Goal: Task Accomplishment & Management: Manage account settings

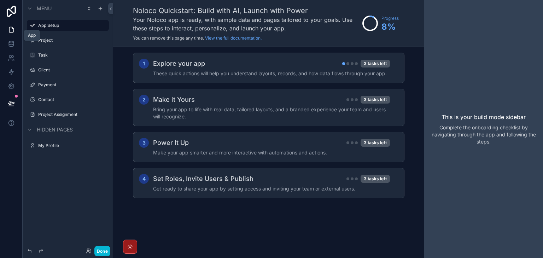
click at [8, 29] on icon at bounding box center [11, 29] width 7 height 7
click at [100, 252] on button "Done" at bounding box center [102, 251] width 16 height 10
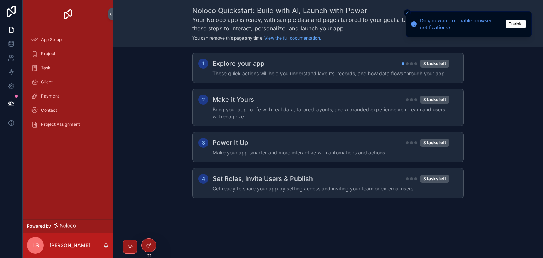
click at [469, 22] on div "Do you want to enable browser notifications?" at bounding box center [461, 24] width 83 height 14
click at [50, 41] on span "App Setup" at bounding box center [51, 40] width 20 height 6
click at [61, 55] on div "Project" at bounding box center [67, 53] width 73 height 11
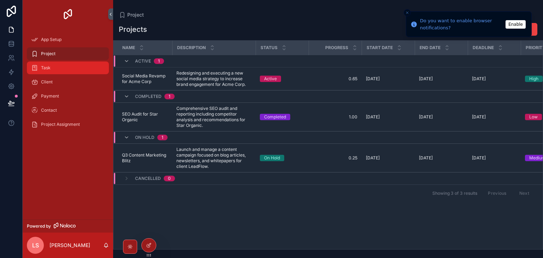
click at [57, 70] on div "Task" at bounding box center [67, 67] width 73 height 11
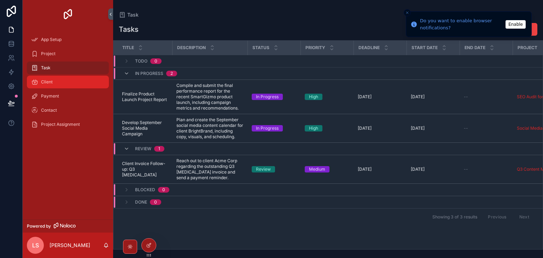
click at [57, 83] on div "Client" at bounding box center [67, 81] width 73 height 11
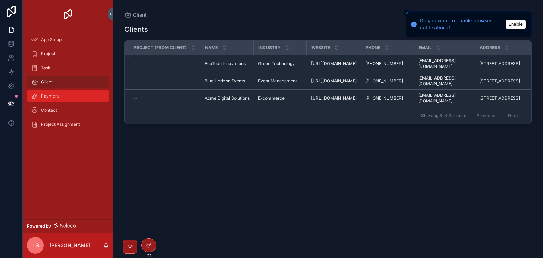
click at [59, 96] on div "Payment" at bounding box center [67, 95] width 73 height 11
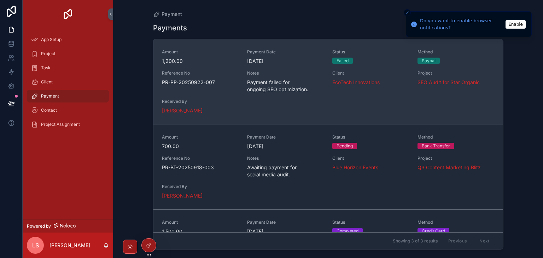
click at [278, 111] on div "Amount 1,200.00 Payment Date [DATE] Status Failed Method Paypal Reference No PR…" at bounding box center [328, 81] width 332 height 65
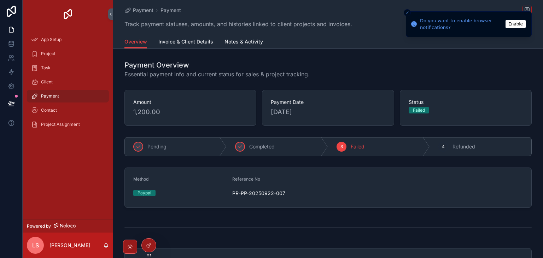
click at [407, 12] on line "Close toast" at bounding box center [407, 13] width 2 height 2
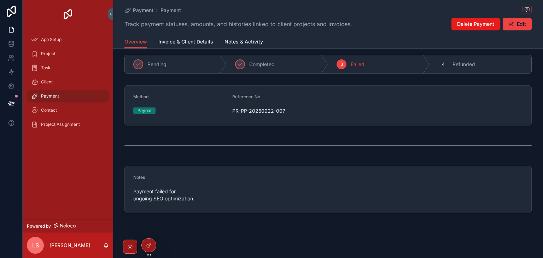
scroll to position [85, 0]
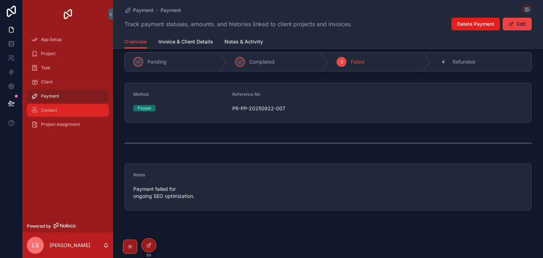
click at [71, 107] on div "Contact" at bounding box center [67, 110] width 73 height 11
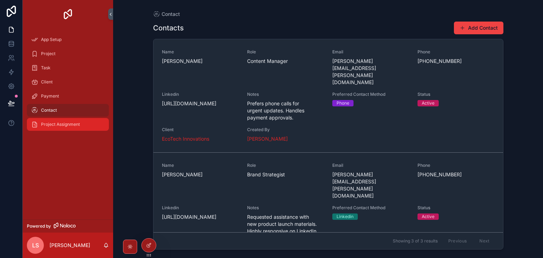
click at [73, 125] on span "Project Assignment" at bounding box center [60, 125] width 39 height 6
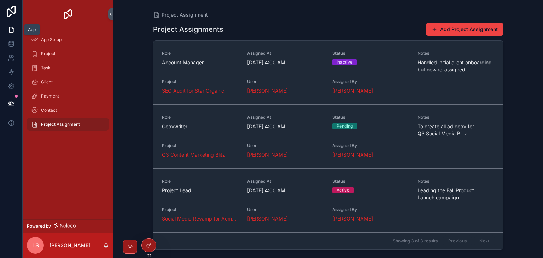
click at [12, 26] on icon at bounding box center [11, 29] width 7 height 7
click at [49, 43] on div "App Setup" at bounding box center [67, 39] width 73 height 11
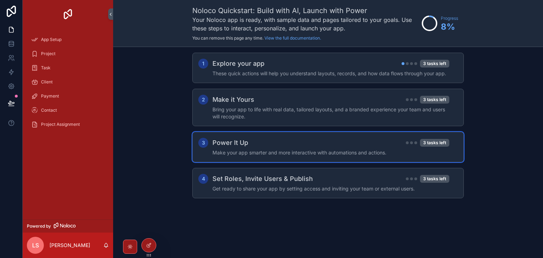
click at [370, 140] on div "Power It Up 3 tasks left" at bounding box center [330, 143] width 237 height 10
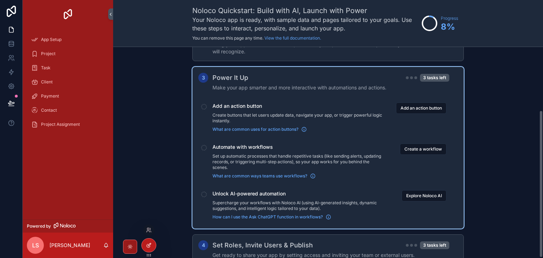
scroll to position [91, 0]
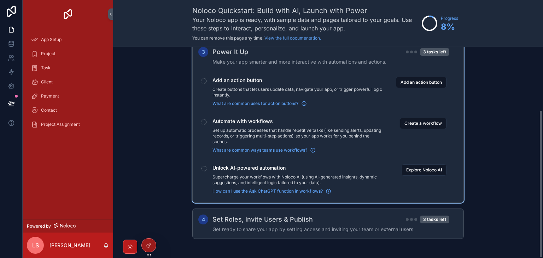
click at [131, 249] on icon "scrollable content" at bounding box center [130, 247] width 6 height 6
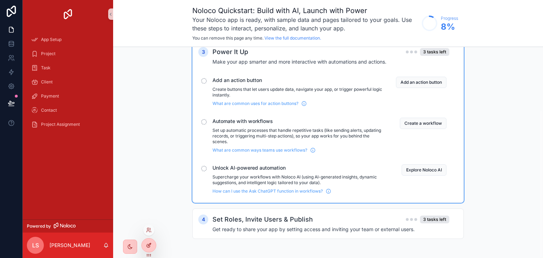
click at [148, 247] on icon at bounding box center [148, 245] width 3 height 3
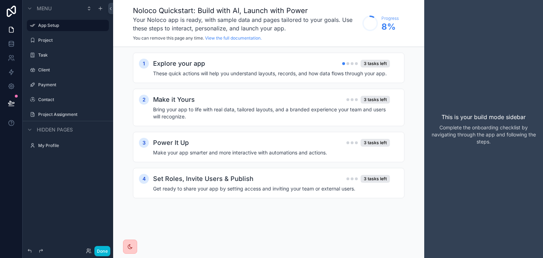
click at [46, 11] on span "Menu" at bounding box center [44, 8] width 15 height 7
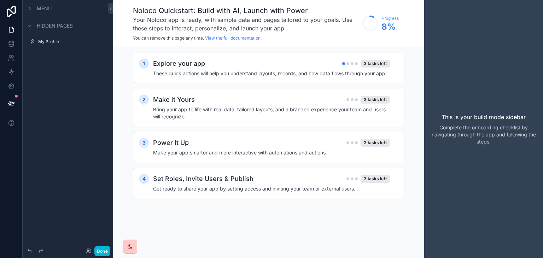
drag, startPoint x: 49, startPoint y: 11, endPoint x: 50, endPoint y: 15, distance: 4.4
click at [49, 10] on span "Menu" at bounding box center [44, 8] width 15 height 7
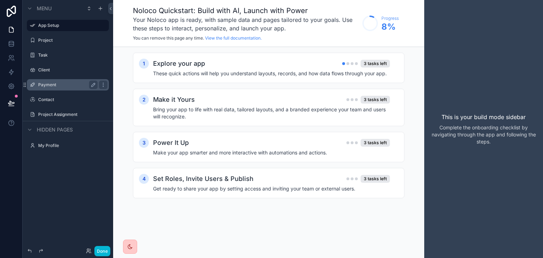
click at [58, 85] on label "Payment" at bounding box center [66, 85] width 57 height 6
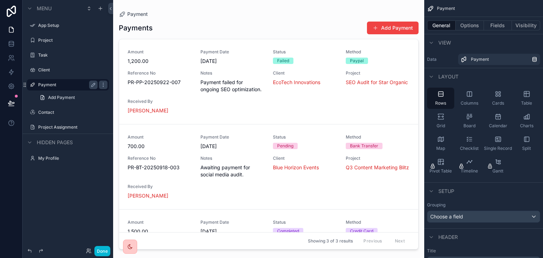
click at [254, 57] on div "scrollable content" at bounding box center [268, 124] width 311 height 249
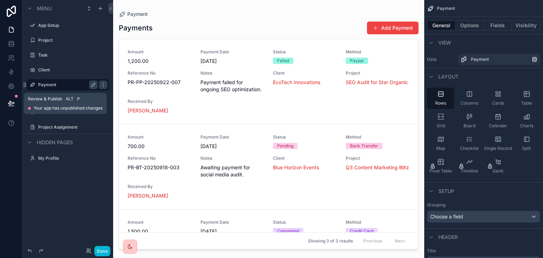
click at [9, 101] on icon at bounding box center [11, 103] width 7 height 7
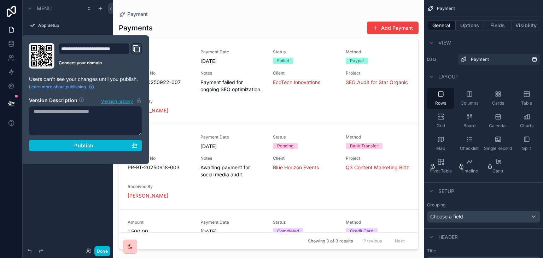
click at [136, 49] on icon "Domain and Custom Link" at bounding box center [136, 49] width 8 height 8
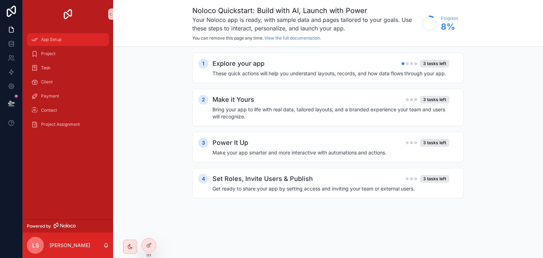
click at [65, 40] on div "App Setup" at bounding box center [67, 39] width 73 height 11
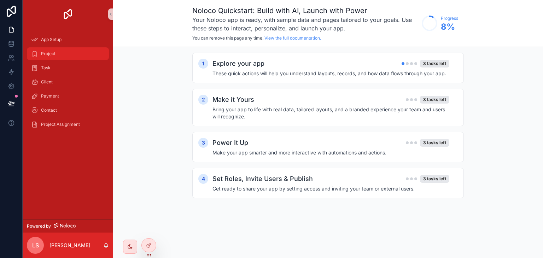
click at [57, 52] on div "Project" at bounding box center [67, 53] width 73 height 11
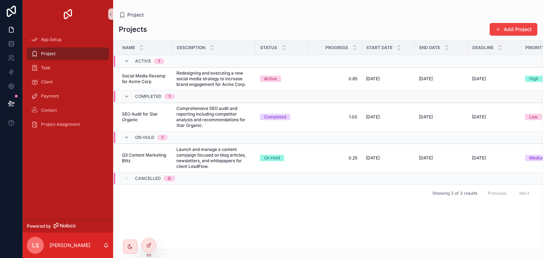
click at [69, 88] on div "Client" at bounding box center [68, 82] width 90 height 14
click at [64, 96] on div "Payment" at bounding box center [67, 95] width 73 height 11
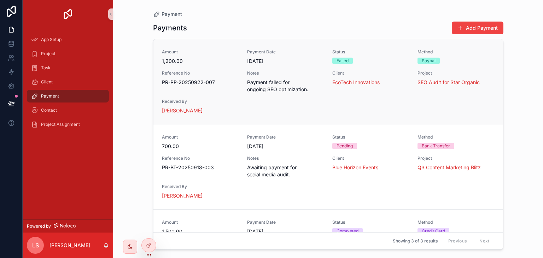
click at [217, 71] on span "Reference No" at bounding box center [200, 73] width 77 height 6
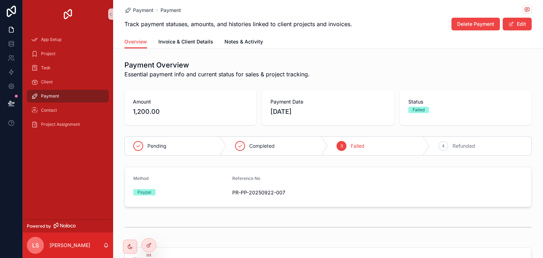
click at [51, 95] on span "Payment" at bounding box center [50, 96] width 18 height 6
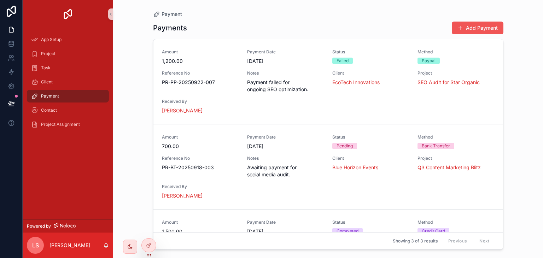
click at [461, 24] on button "Add Payment" at bounding box center [478, 28] width 52 height 13
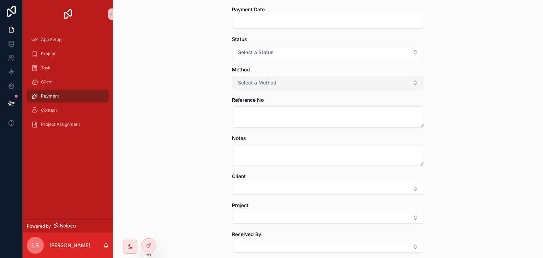
scroll to position [71, 0]
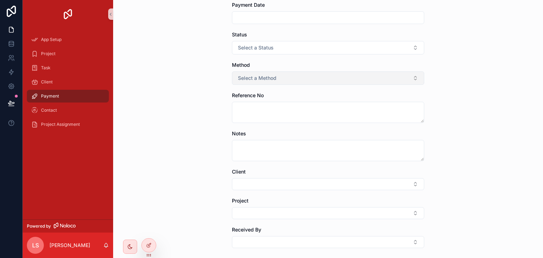
click at [291, 75] on button "Select a Method" at bounding box center [328, 77] width 192 height 13
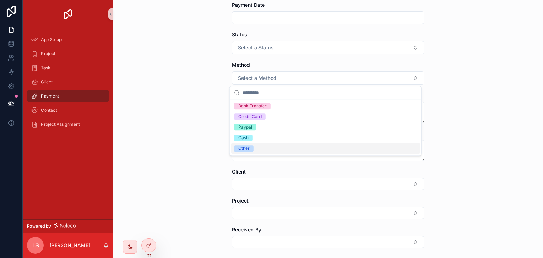
click at [265, 150] on div "Other" at bounding box center [325, 148] width 189 height 11
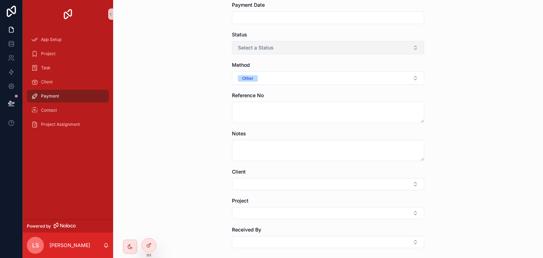
click at [274, 45] on button "Select a Status" at bounding box center [328, 47] width 192 height 13
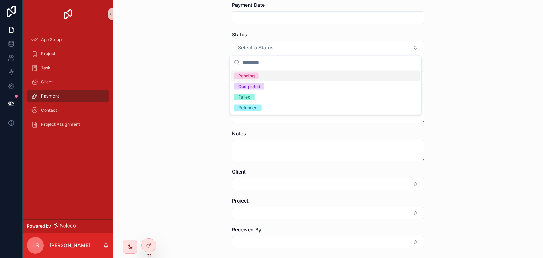
click at [273, 79] on div "Pending" at bounding box center [325, 76] width 189 height 11
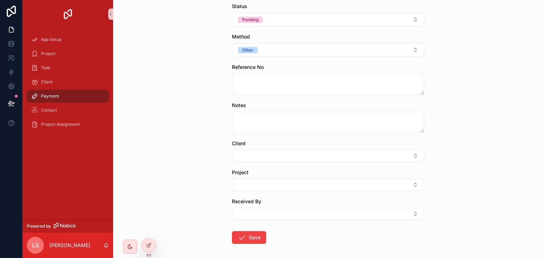
scroll to position [130, 0]
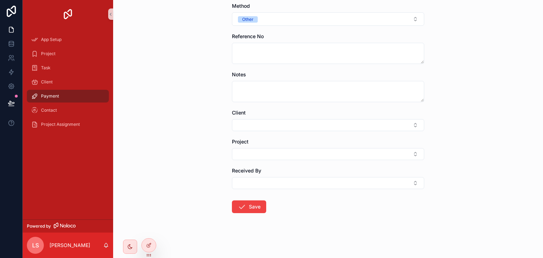
click at [270, 171] on div "Received By" at bounding box center [328, 170] width 192 height 7
click at [270, 179] on button "Select Button" at bounding box center [328, 183] width 192 height 12
click at [261, 130] on button "Select Button" at bounding box center [328, 125] width 192 height 12
click at [264, 122] on button "Select Button" at bounding box center [328, 125] width 192 height 12
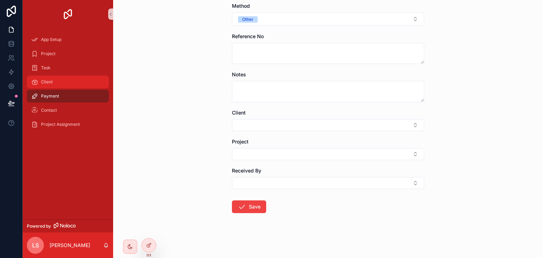
click at [52, 77] on div "Client" at bounding box center [67, 81] width 73 height 11
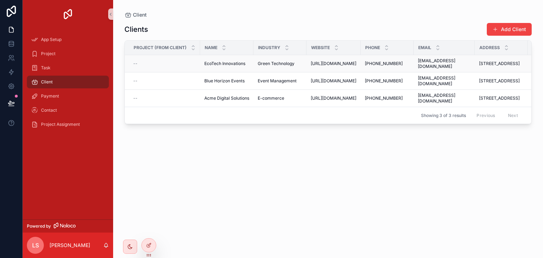
click at [229, 69] on td "EcoTech Innovations EcoTech Innovations" at bounding box center [226, 63] width 53 height 17
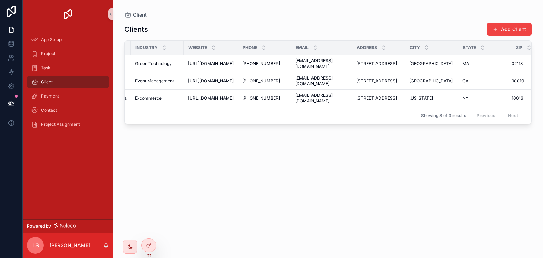
scroll to position [0, 166]
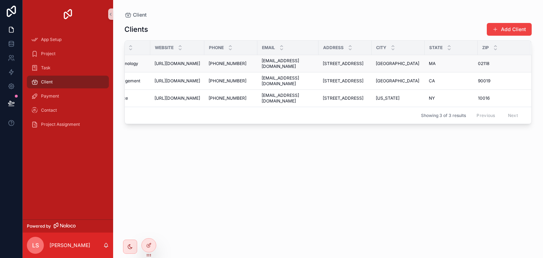
click at [419, 64] on div "Boston [GEOGRAPHIC_DATA]" at bounding box center [398, 64] width 45 height 6
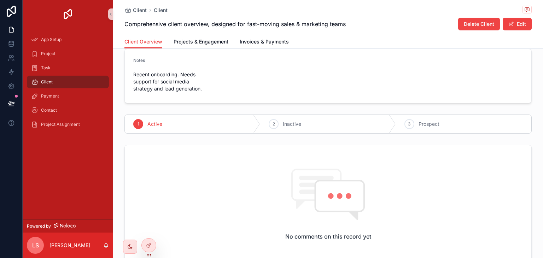
scroll to position [392, 0]
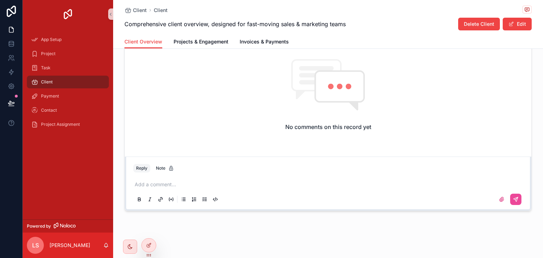
click at [70, 245] on div "[PERSON_NAME]" at bounding box center [68, 244] width 90 height 25
click at [60, 245] on p "[PERSON_NAME]" at bounding box center [69, 245] width 41 height 7
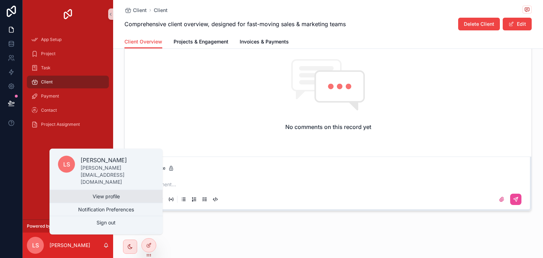
click at [104, 197] on link "View profile" at bounding box center [105, 196] width 113 height 13
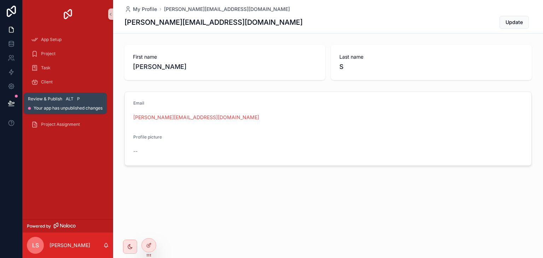
click at [14, 104] on button at bounding box center [12, 103] width 16 height 20
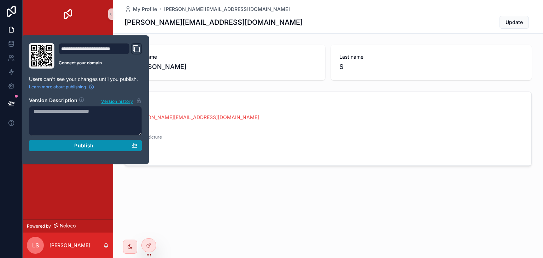
click at [89, 150] on button "Publish" at bounding box center [85, 145] width 113 height 11
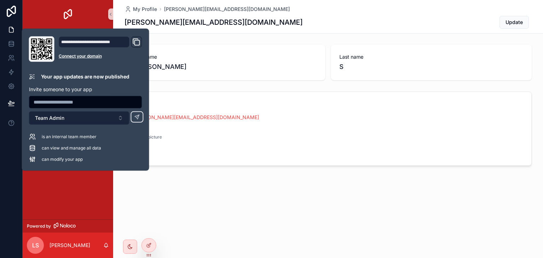
click at [107, 121] on button "Team Admin" at bounding box center [79, 117] width 100 height 13
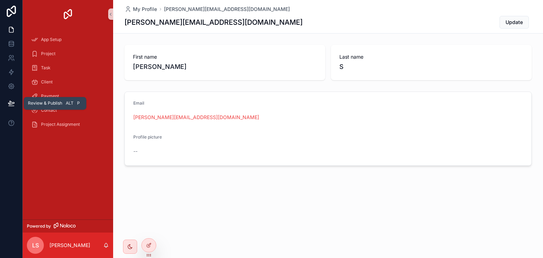
click at [12, 105] on icon at bounding box center [11, 103] width 7 height 7
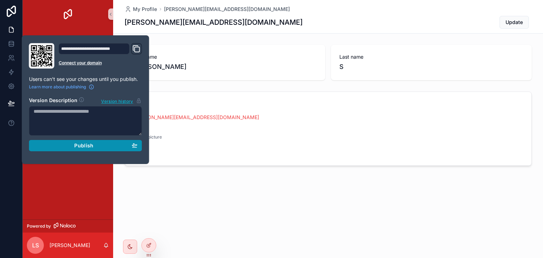
click at [95, 147] on div "Publish" at bounding box center [86, 145] width 104 height 6
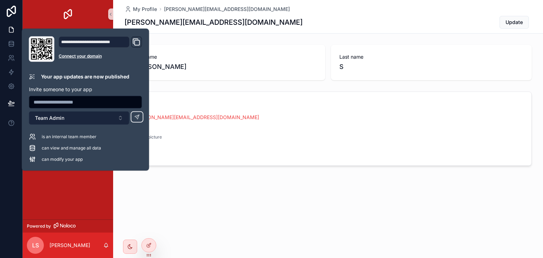
click at [112, 120] on button "Team Admin" at bounding box center [79, 117] width 100 height 13
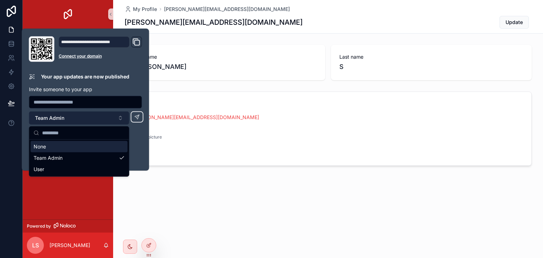
click at [112, 120] on button "Team Admin" at bounding box center [79, 117] width 100 height 13
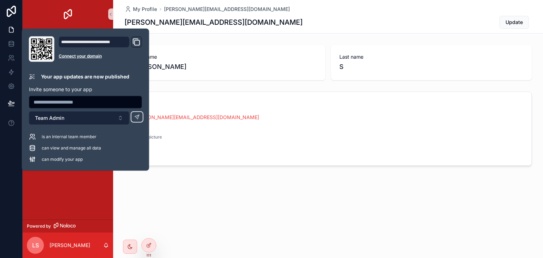
click at [112, 120] on button "Team Admin" at bounding box center [79, 117] width 100 height 13
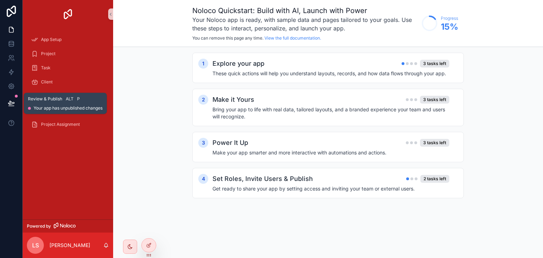
click at [12, 105] on icon at bounding box center [11, 103] width 7 height 7
click at [15, 103] on button at bounding box center [12, 103] width 16 height 20
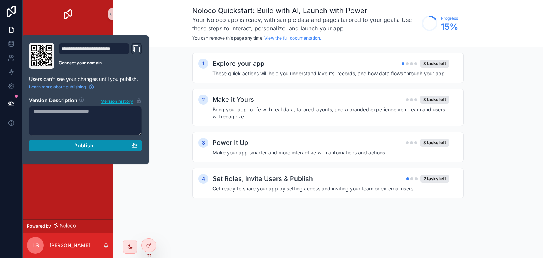
click at [104, 148] on div "Publish" at bounding box center [86, 145] width 104 height 6
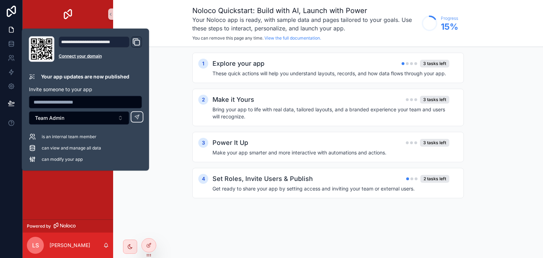
click at [75, 138] on span "is an internal team member" at bounding box center [69, 137] width 55 height 6
click at [76, 115] on button "Team Admin" at bounding box center [79, 117] width 100 height 13
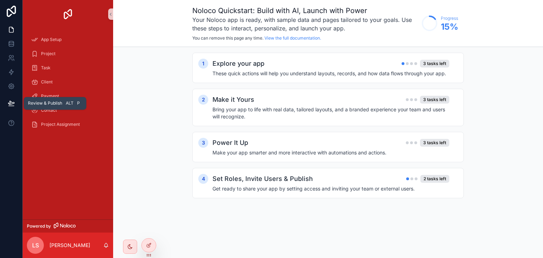
click at [13, 101] on icon at bounding box center [11, 103] width 7 height 7
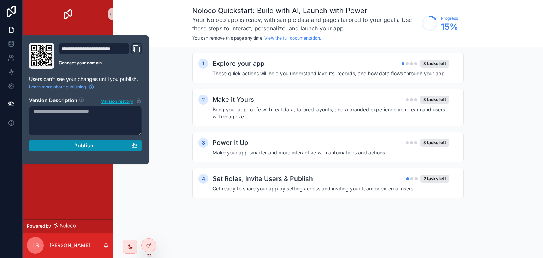
click at [93, 147] on div "Publish" at bounding box center [86, 145] width 104 height 6
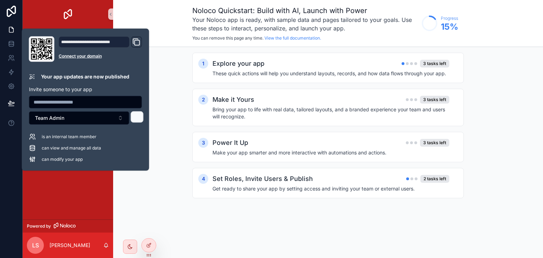
click at [135, 117] on icon at bounding box center [137, 117] width 6 height 6
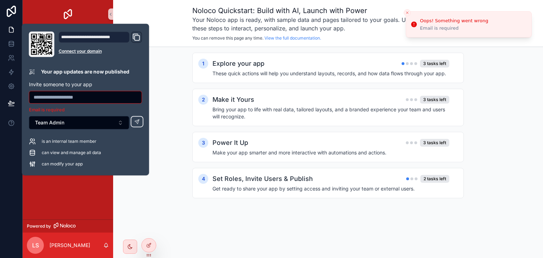
click at [124, 93] on input "text" at bounding box center [85, 97] width 112 height 10
click at [109, 125] on button "Team Admin" at bounding box center [79, 122] width 100 height 13
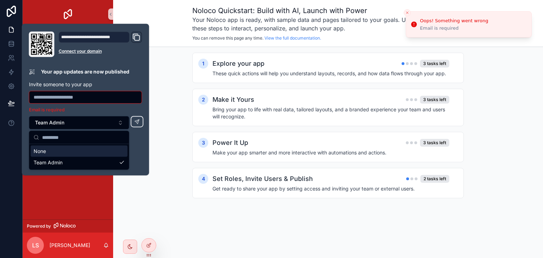
click at [95, 100] on input "text" at bounding box center [85, 97] width 112 height 10
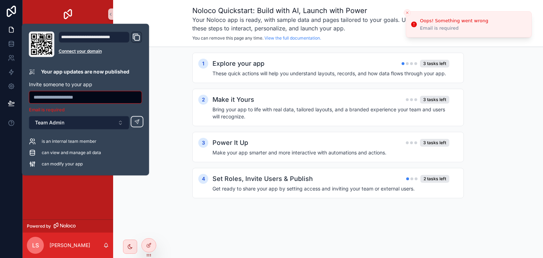
click at [92, 121] on button "Team Admin" at bounding box center [79, 122] width 100 height 13
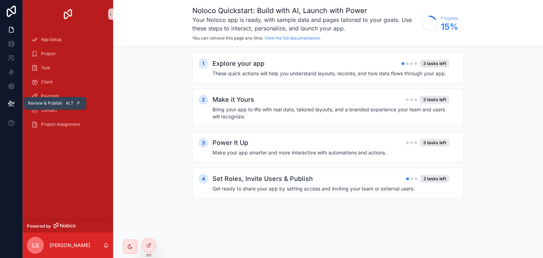
click at [16, 99] on button at bounding box center [12, 103] width 16 height 20
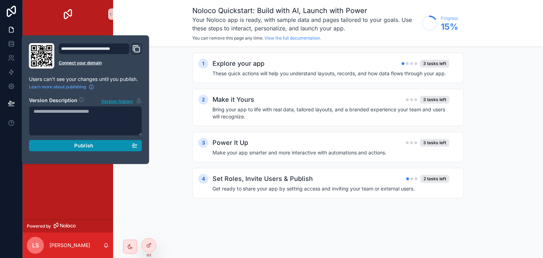
click at [95, 150] on button "Publish" at bounding box center [85, 145] width 113 height 11
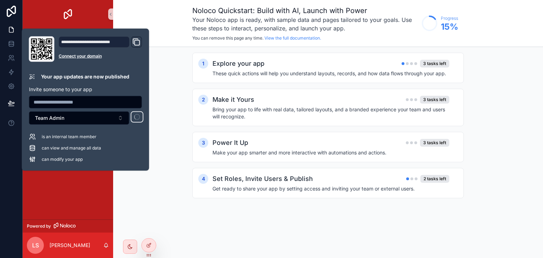
click at [103, 98] on input "text" at bounding box center [85, 102] width 112 height 10
type input "**********"
click at [131, 111] on button at bounding box center [137, 116] width 13 height 11
